Goal: Information Seeking & Learning: Understand process/instructions

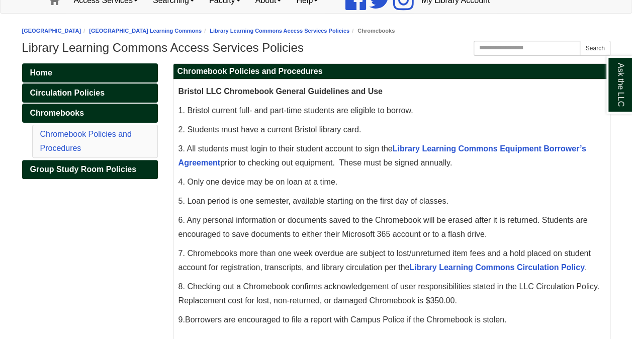
scroll to position [101, 0]
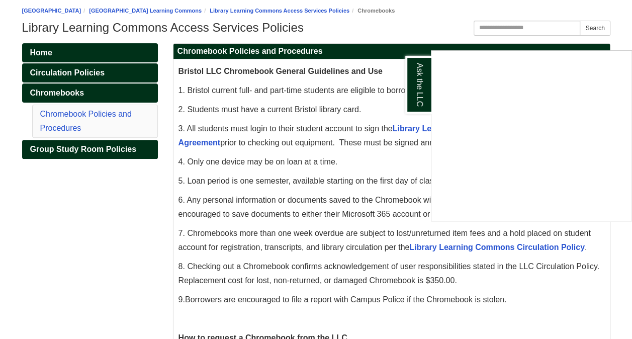
click at [73, 212] on div "Ask the LLC" at bounding box center [316, 169] width 632 height 339
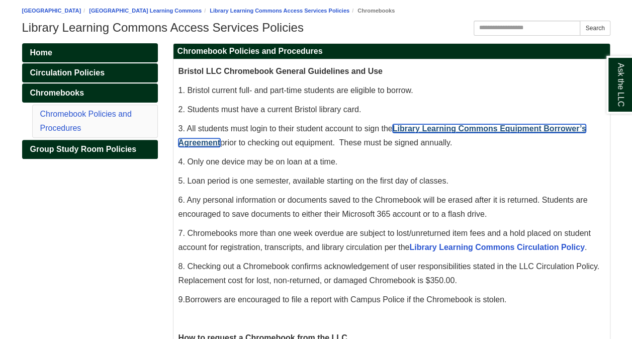
click at [499, 129] on link "Library Learning Commons Equipment Borrower’s Agreement" at bounding box center [382, 135] width 408 height 23
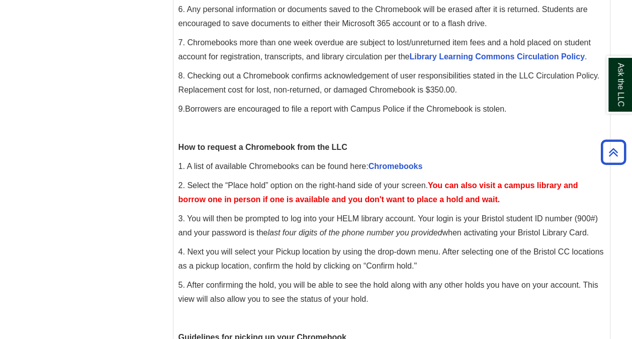
scroll to position [294, 0]
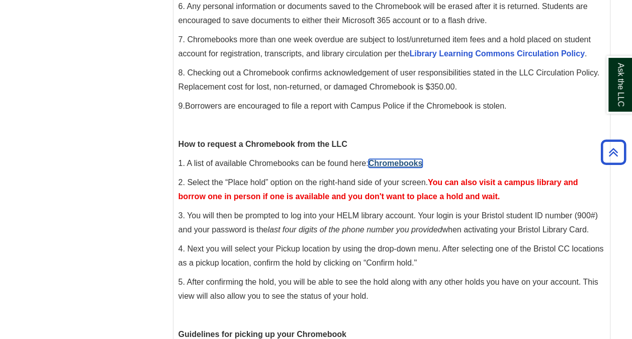
click at [397, 162] on link "Chromebooks" at bounding box center [395, 163] width 54 height 9
